Goal: Find specific page/section: Find specific page/section

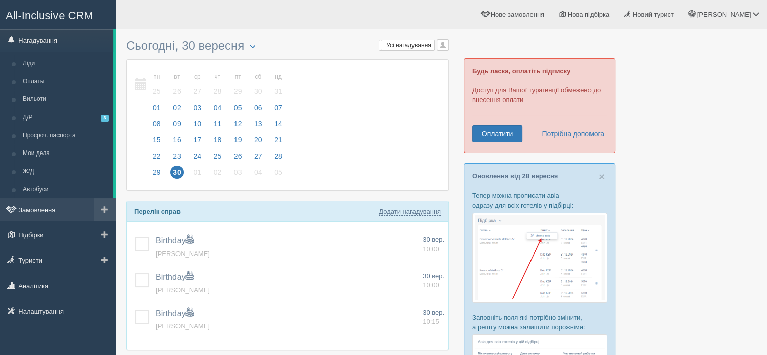
click at [58, 207] on link "Замовлення" at bounding box center [58, 209] width 116 height 22
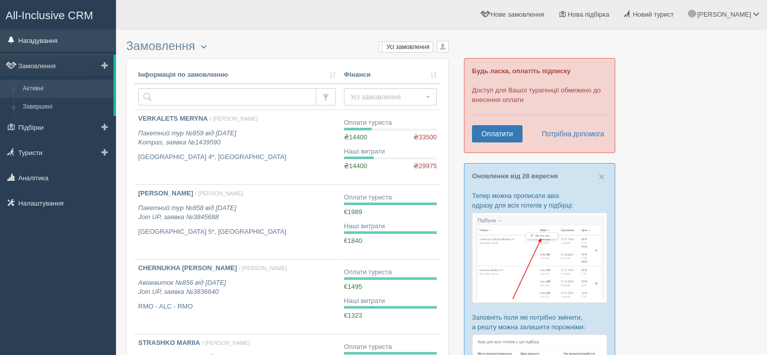
click at [73, 41] on link "Нагадування" at bounding box center [58, 40] width 116 height 22
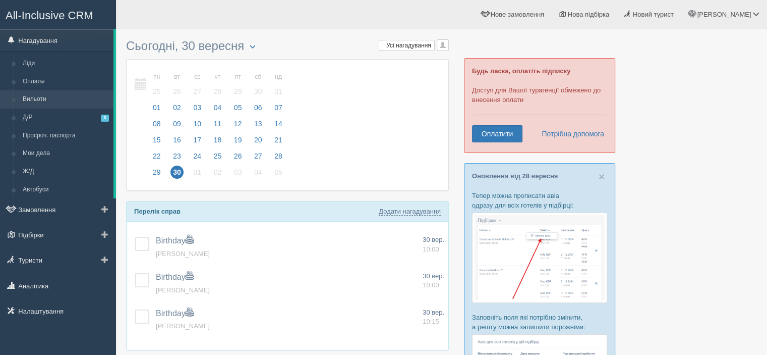
click at [49, 102] on link "Вильоти" at bounding box center [65, 99] width 95 height 18
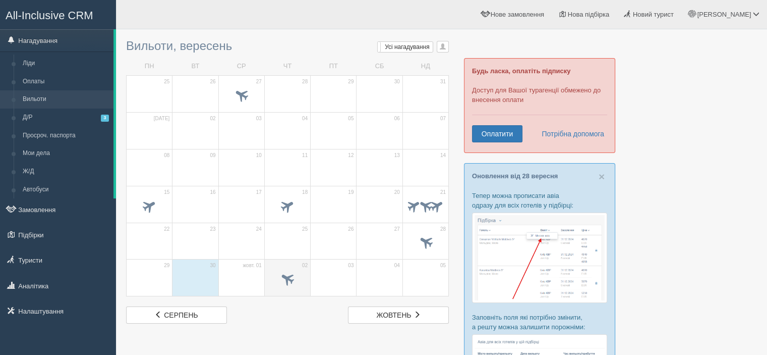
click at [283, 280] on span at bounding box center [287, 278] width 17 height 17
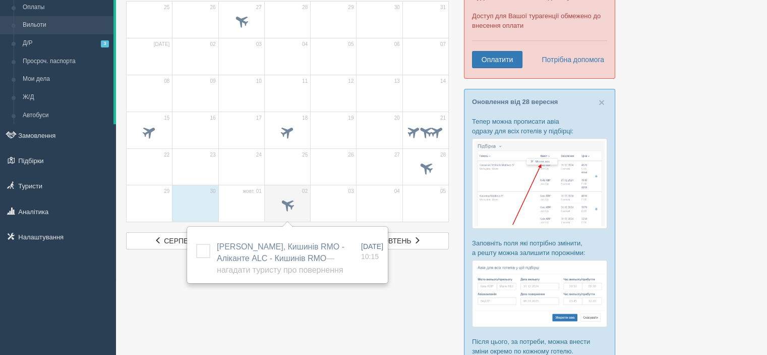
scroll to position [101, 0]
